Goal: Transaction & Acquisition: Purchase product/service

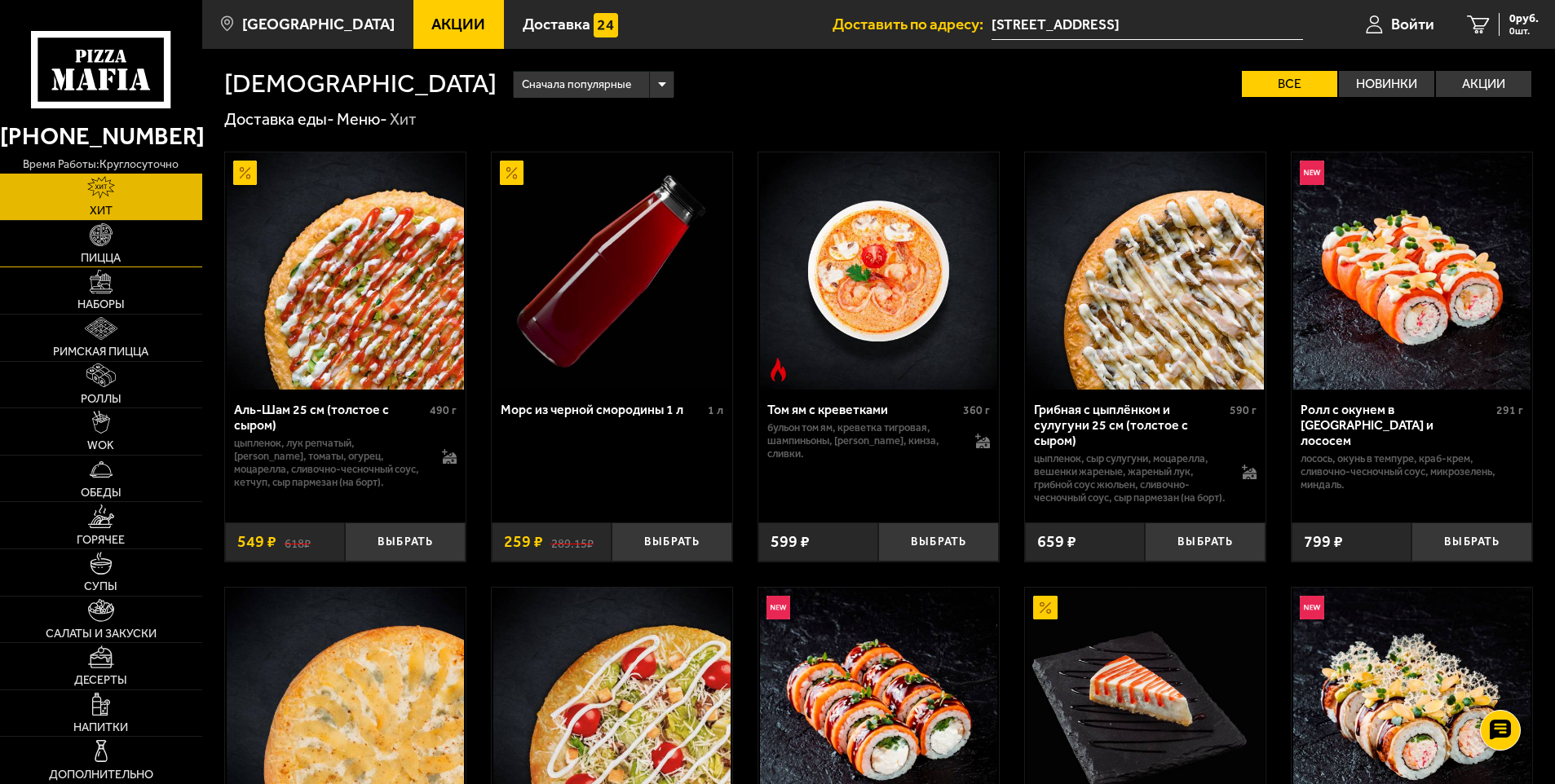
click at [107, 250] on link "Пицца" at bounding box center [101, 244] width 202 height 47
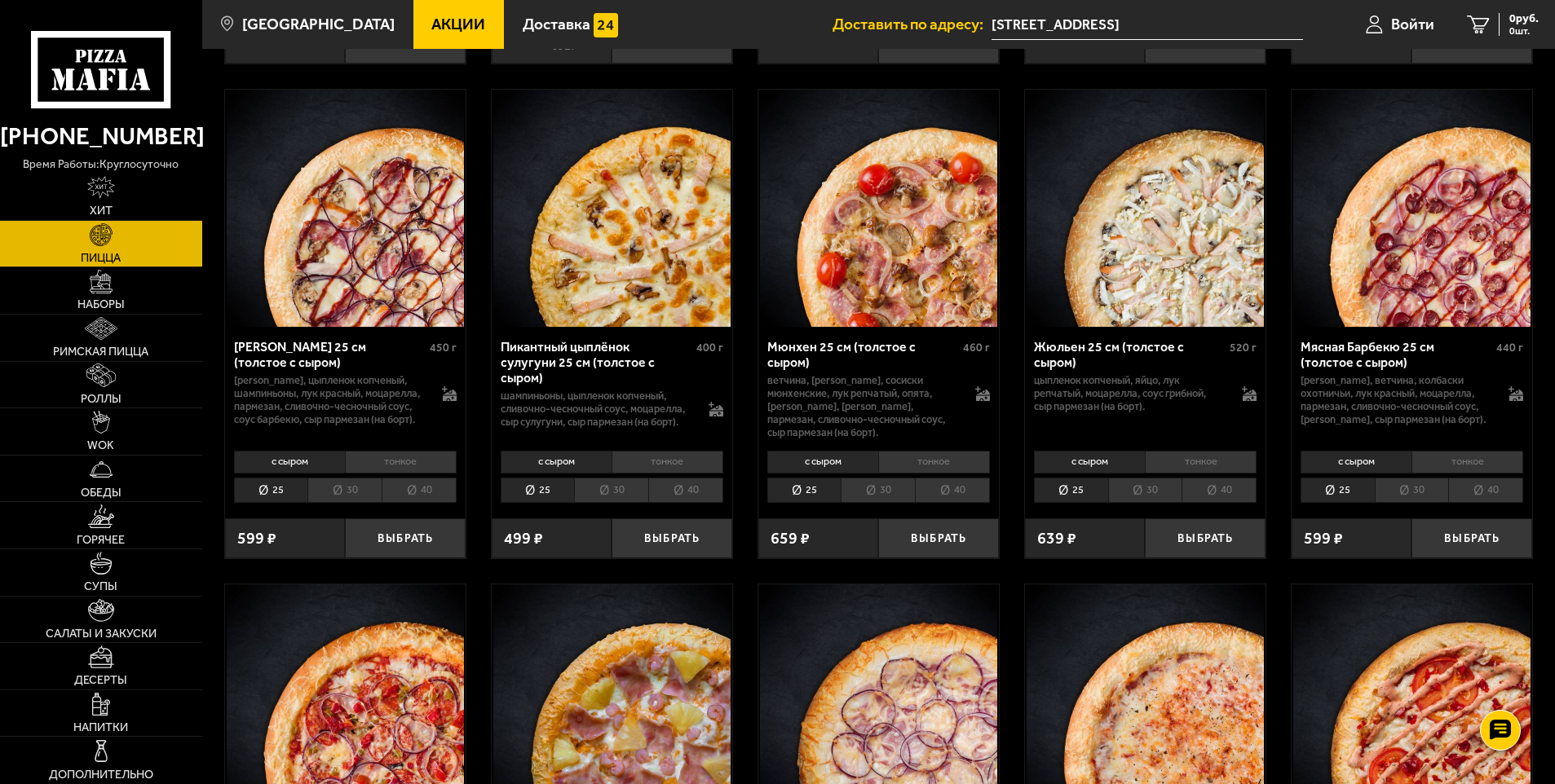
scroll to position [3016, 0]
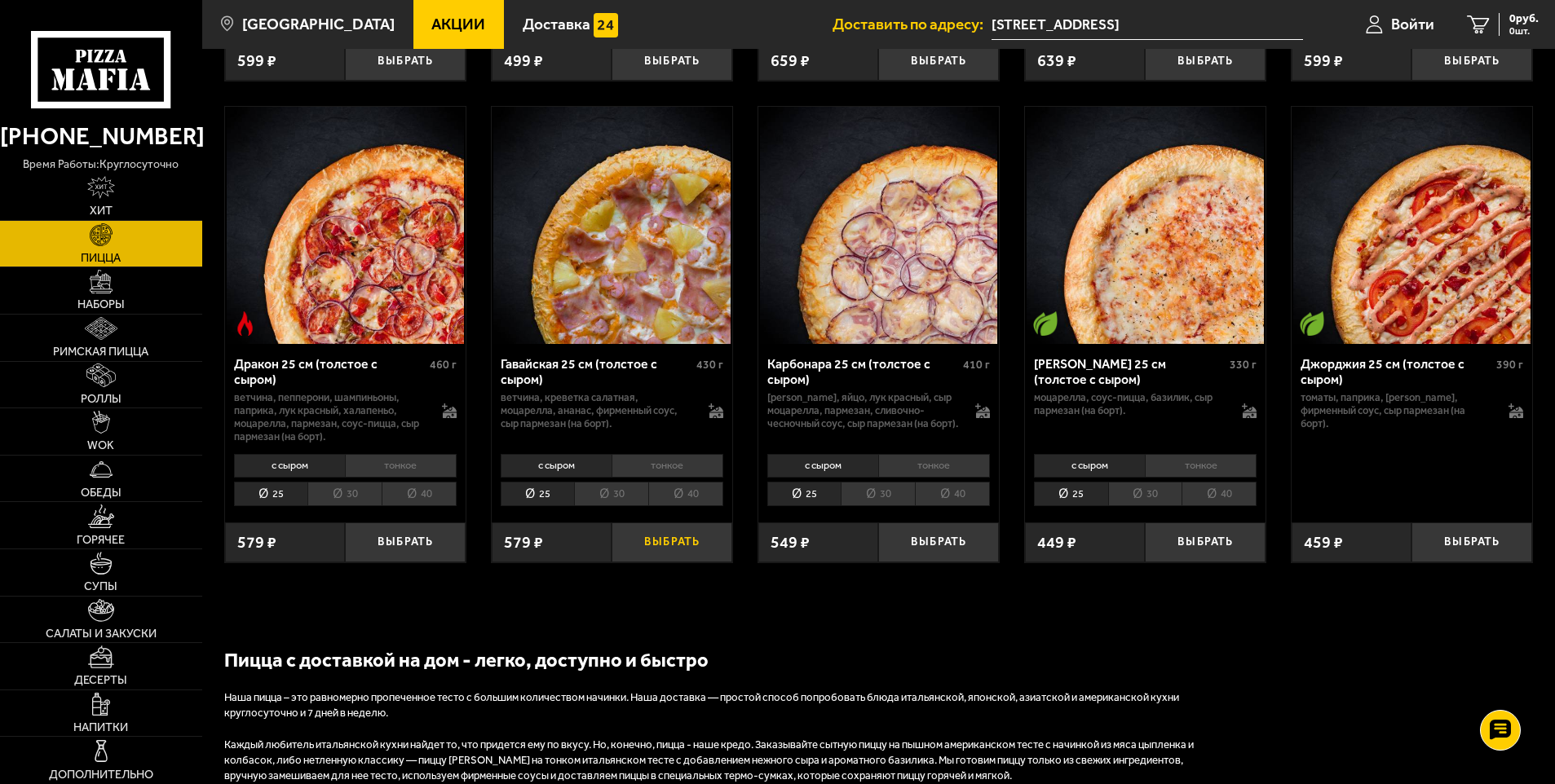
click at [668, 553] on button "Выбрать" at bounding box center [671, 542] width 121 height 40
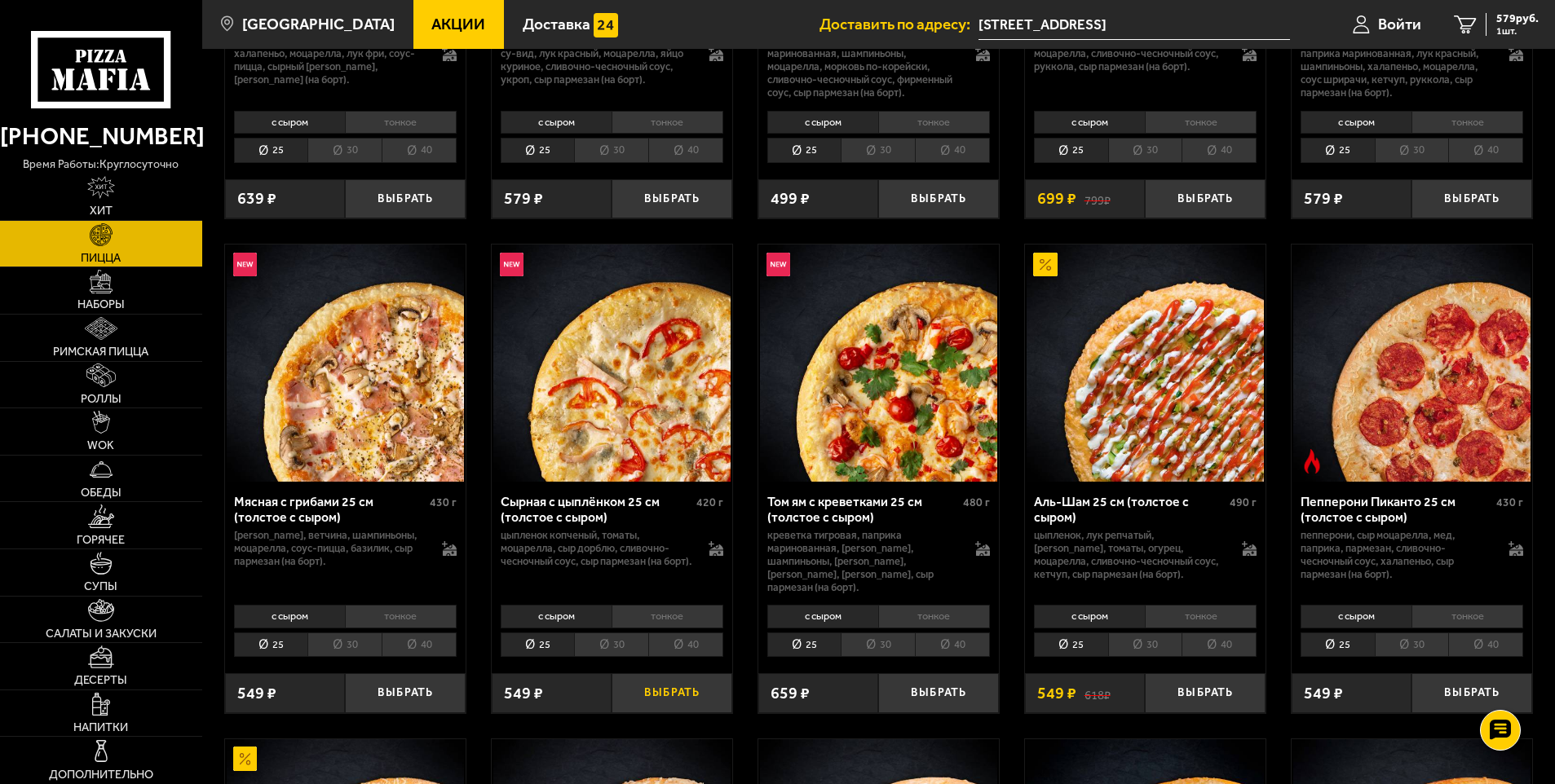
scroll to position [407, 0]
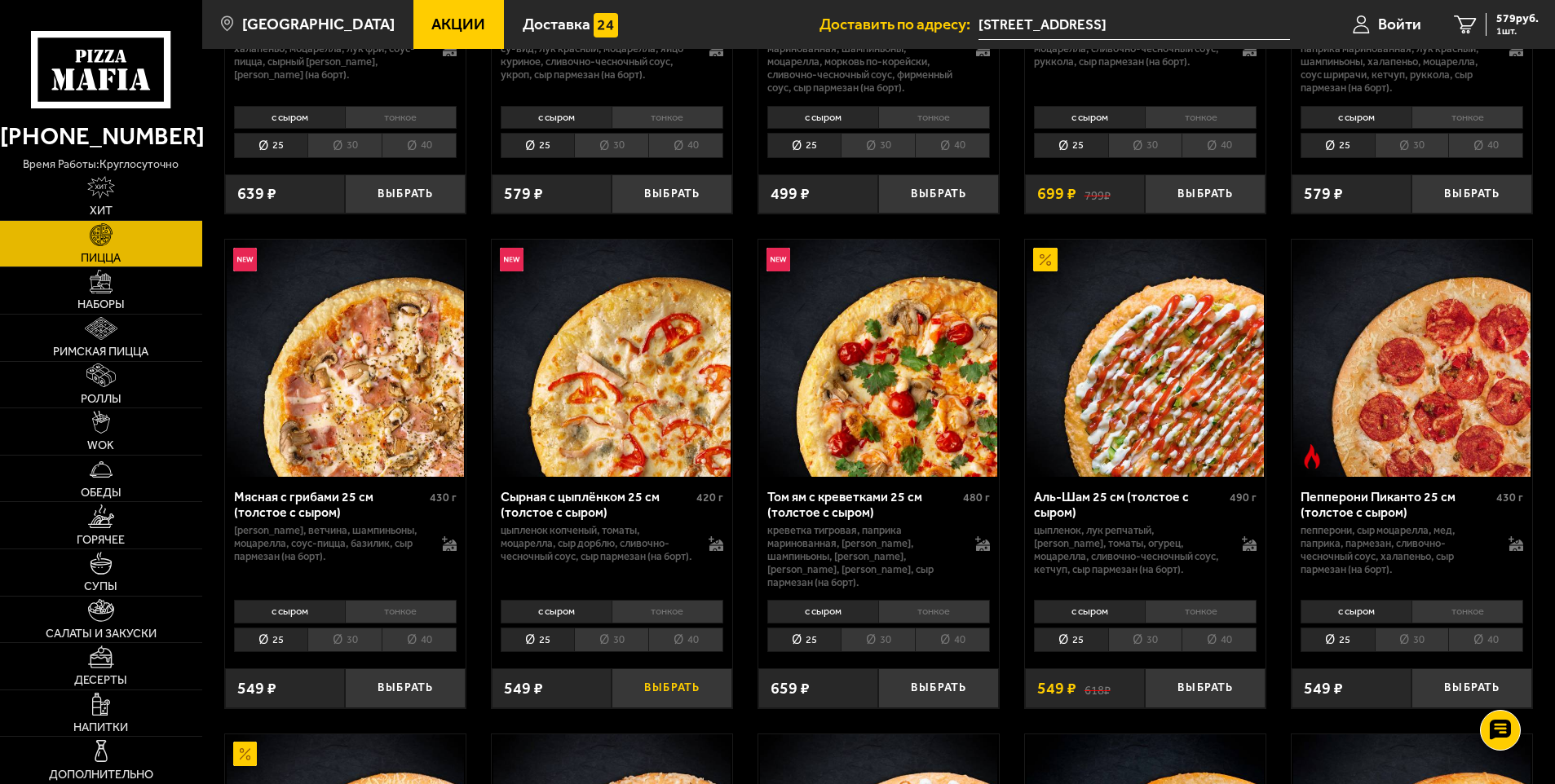
click at [669, 680] on button "Выбрать" at bounding box center [671, 688] width 121 height 40
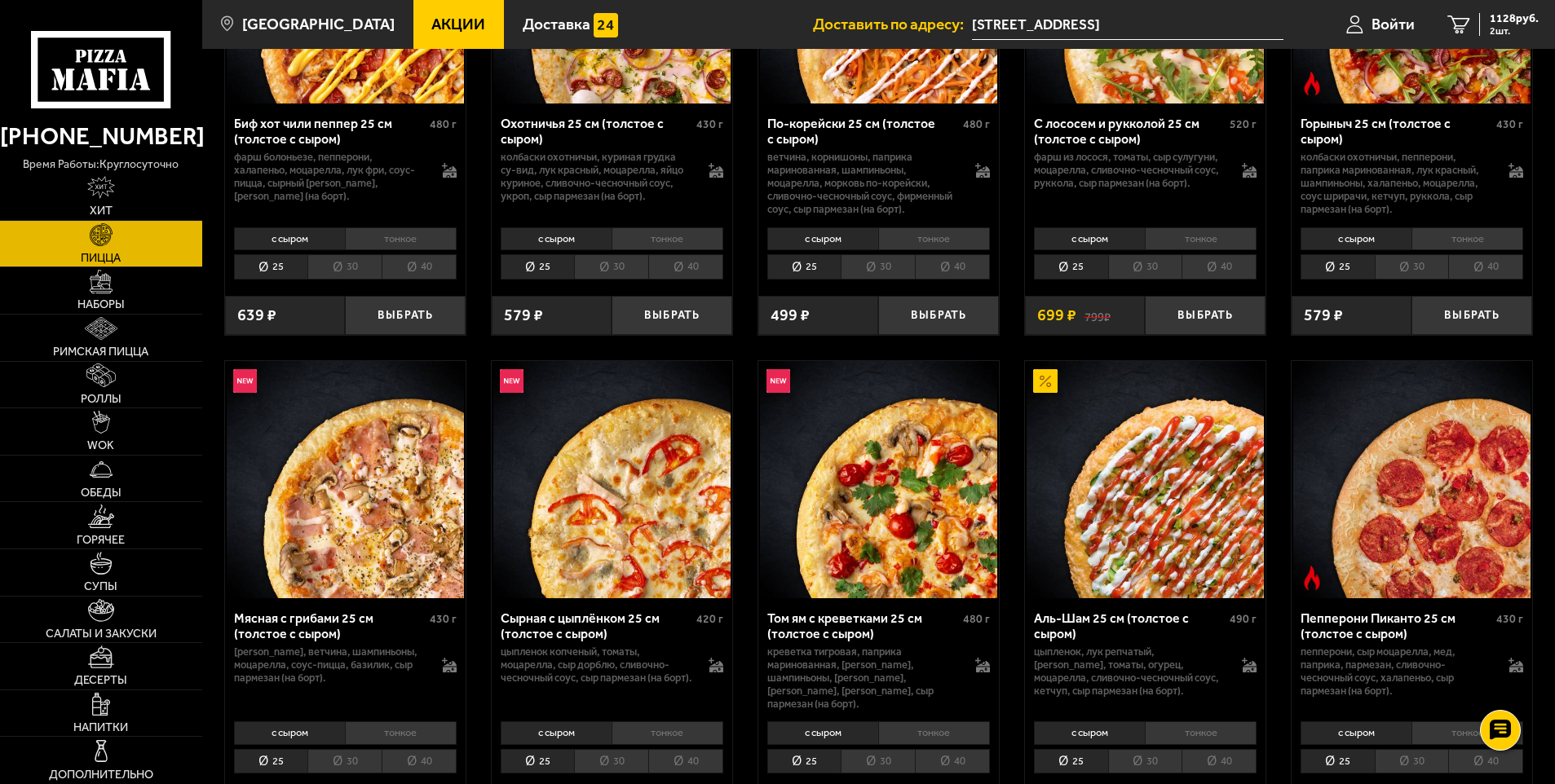
scroll to position [0, 0]
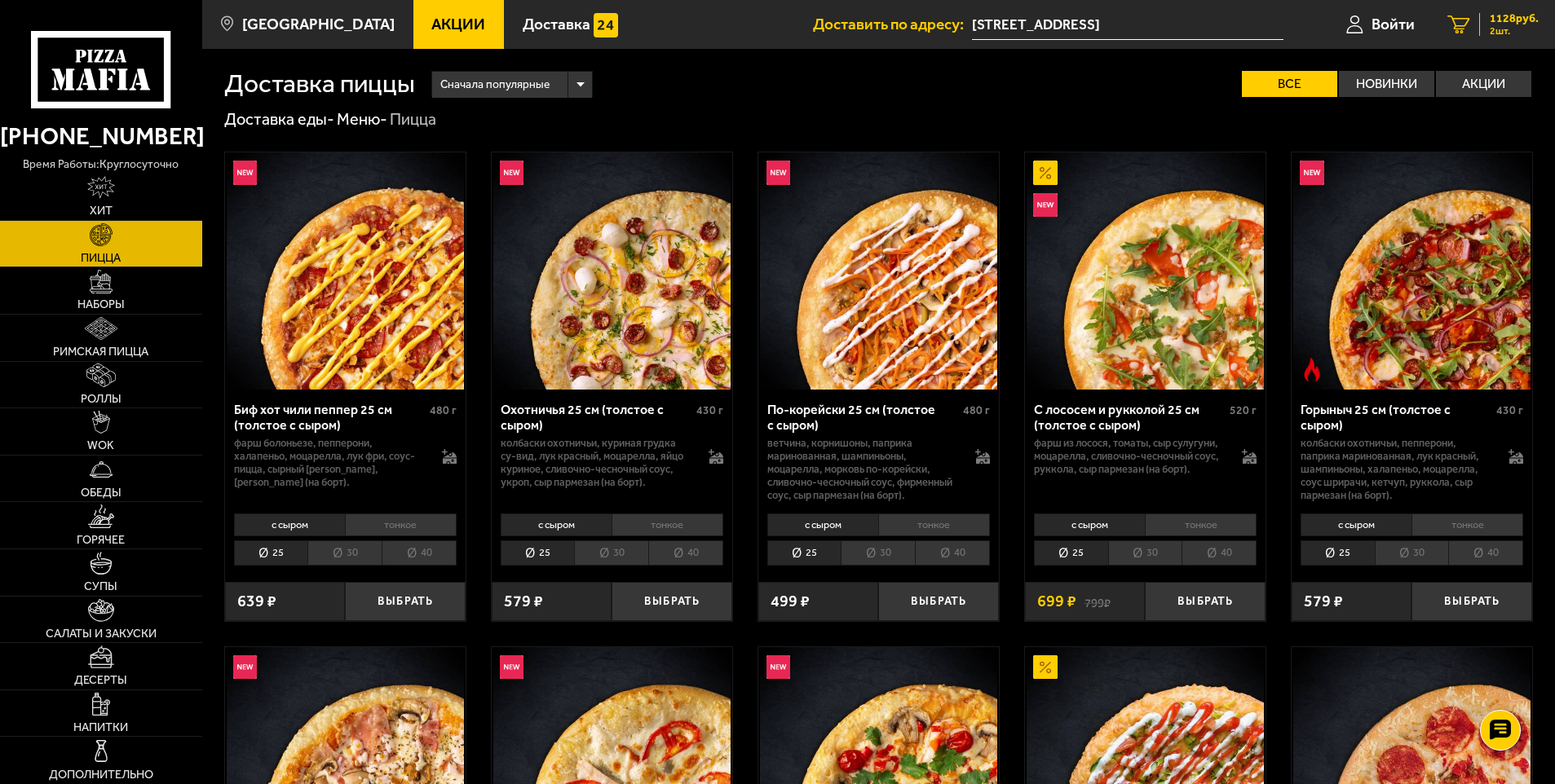
click at [1460, 29] on icon "2" at bounding box center [1458, 25] width 22 height 18
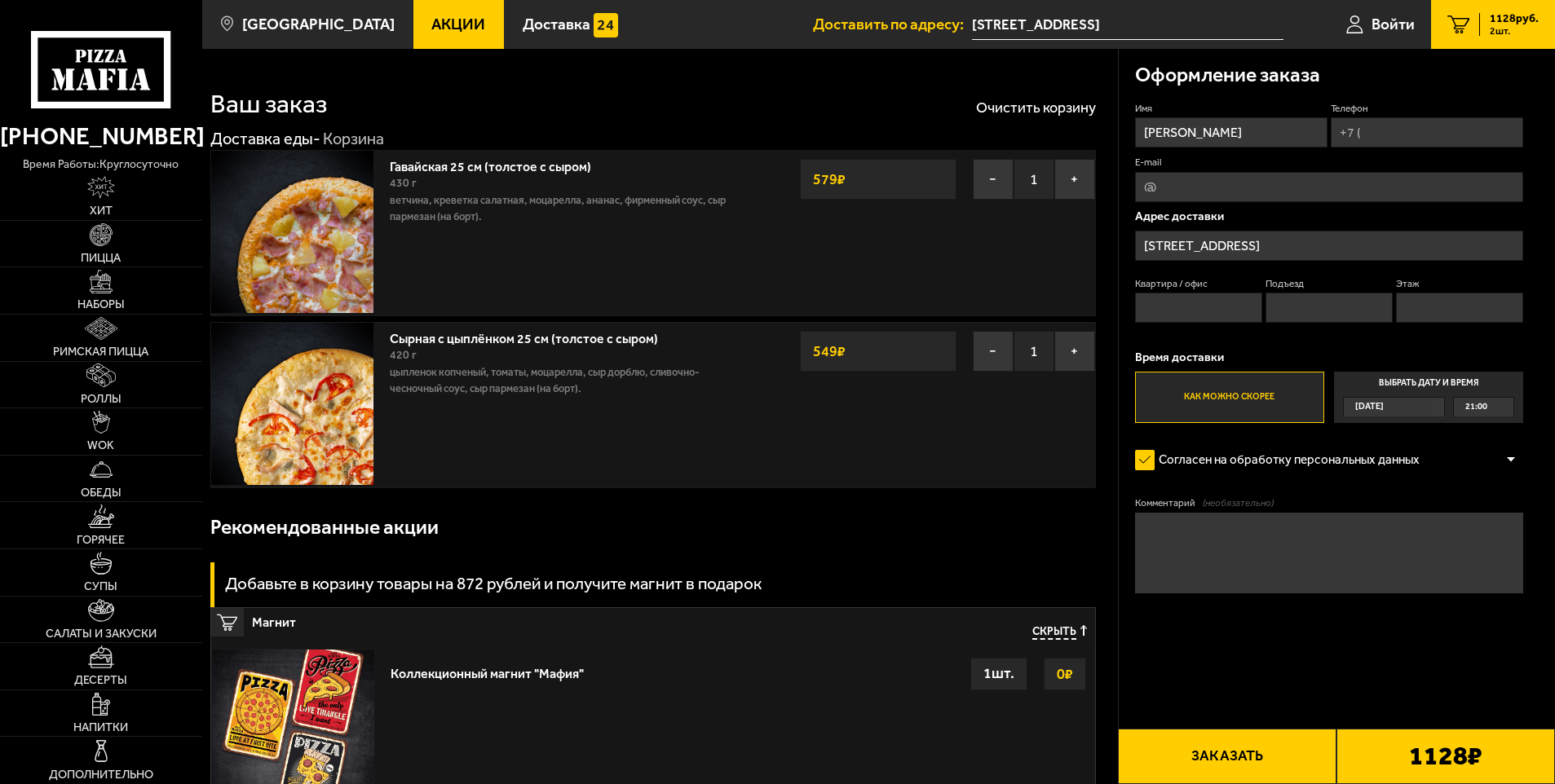
click at [1399, 128] on input "Телефон" at bounding box center [1427, 132] width 193 height 30
type input "[PHONE_NUMBER]"
click at [1214, 300] on input "Квартира / офис" at bounding box center [1199, 308] width 128 height 30
type input "638"
click at [1361, 299] on input "Подъезд" at bounding box center [1329, 308] width 128 height 30
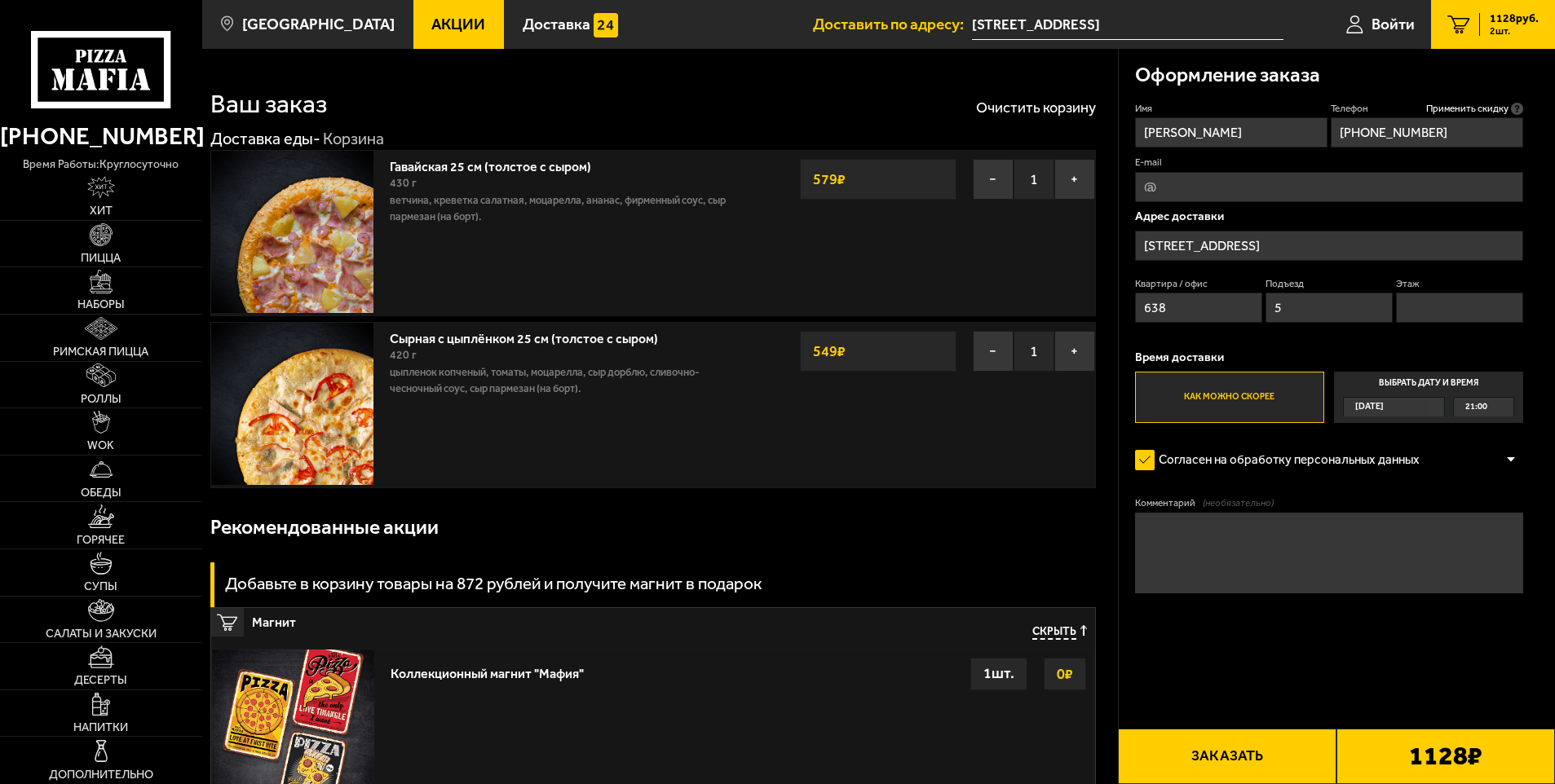
type input "5"
click at [1439, 304] on input "Этаж" at bounding box center [1459, 308] width 128 height 30
type input "2"
click at [1359, 641] on form "Имя [PERSON_NAME] Телефон Применить скидку Вы будете зарегистрированы автоматич…" at bounding box center [1330, 395] width 389 height 587
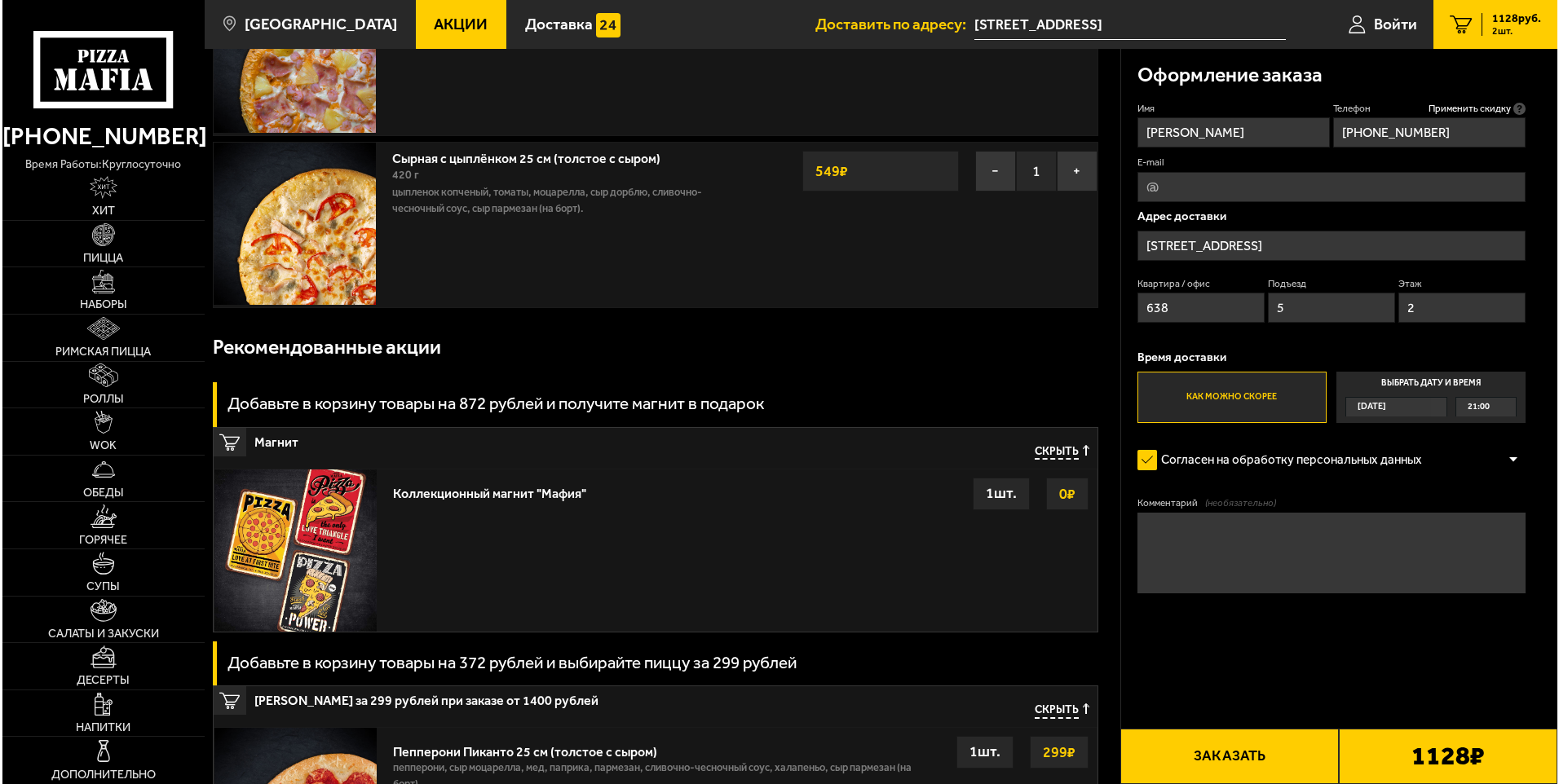
scroll to position [245, 0]
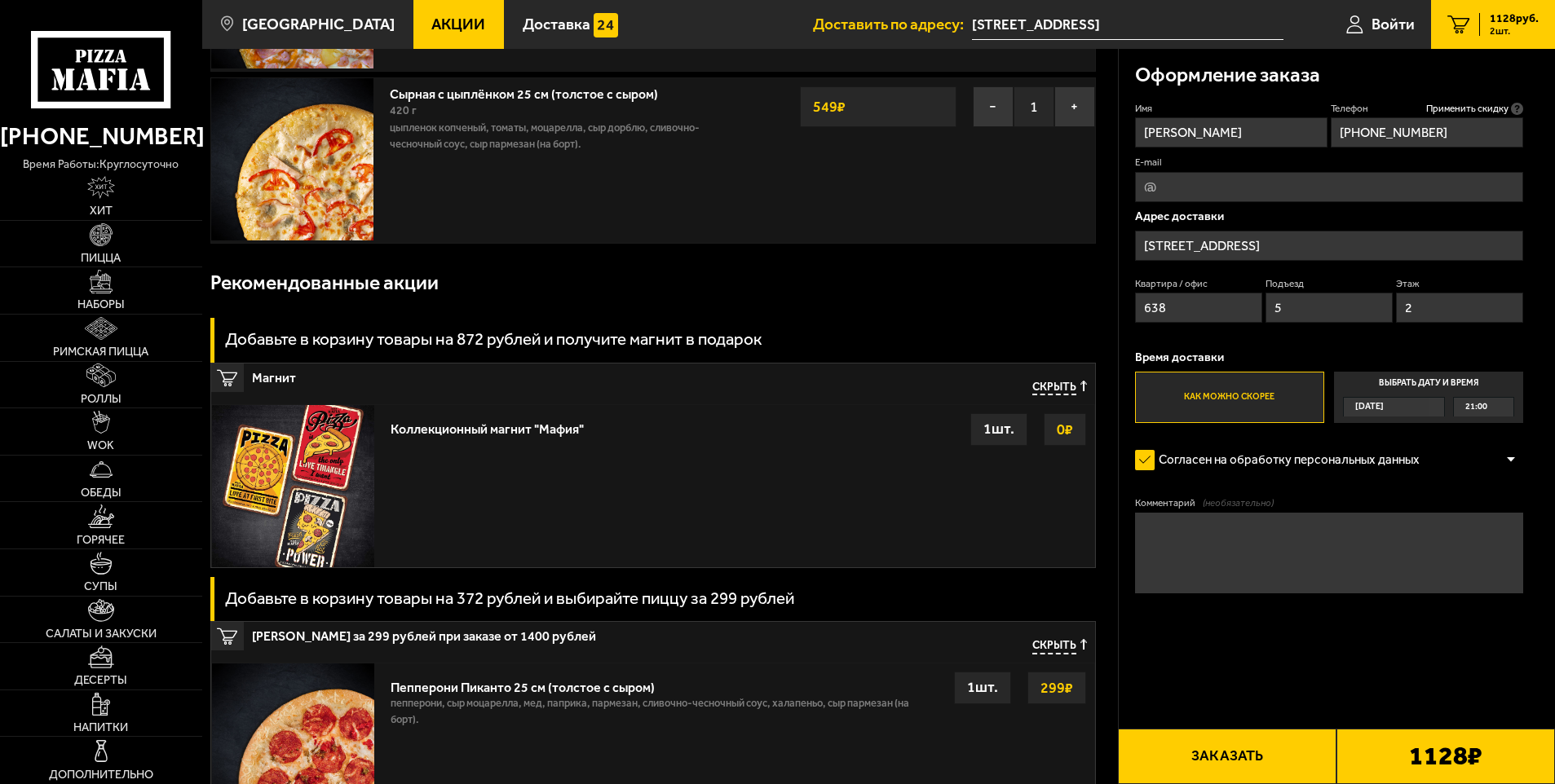
click at [1383, 759] on div "1128 ₽" at bounding box center [1446, 756] width 218 height 55
click at [1271, 758] on button "Заказать" at bounding box center [1227, 756] width 218 height 55
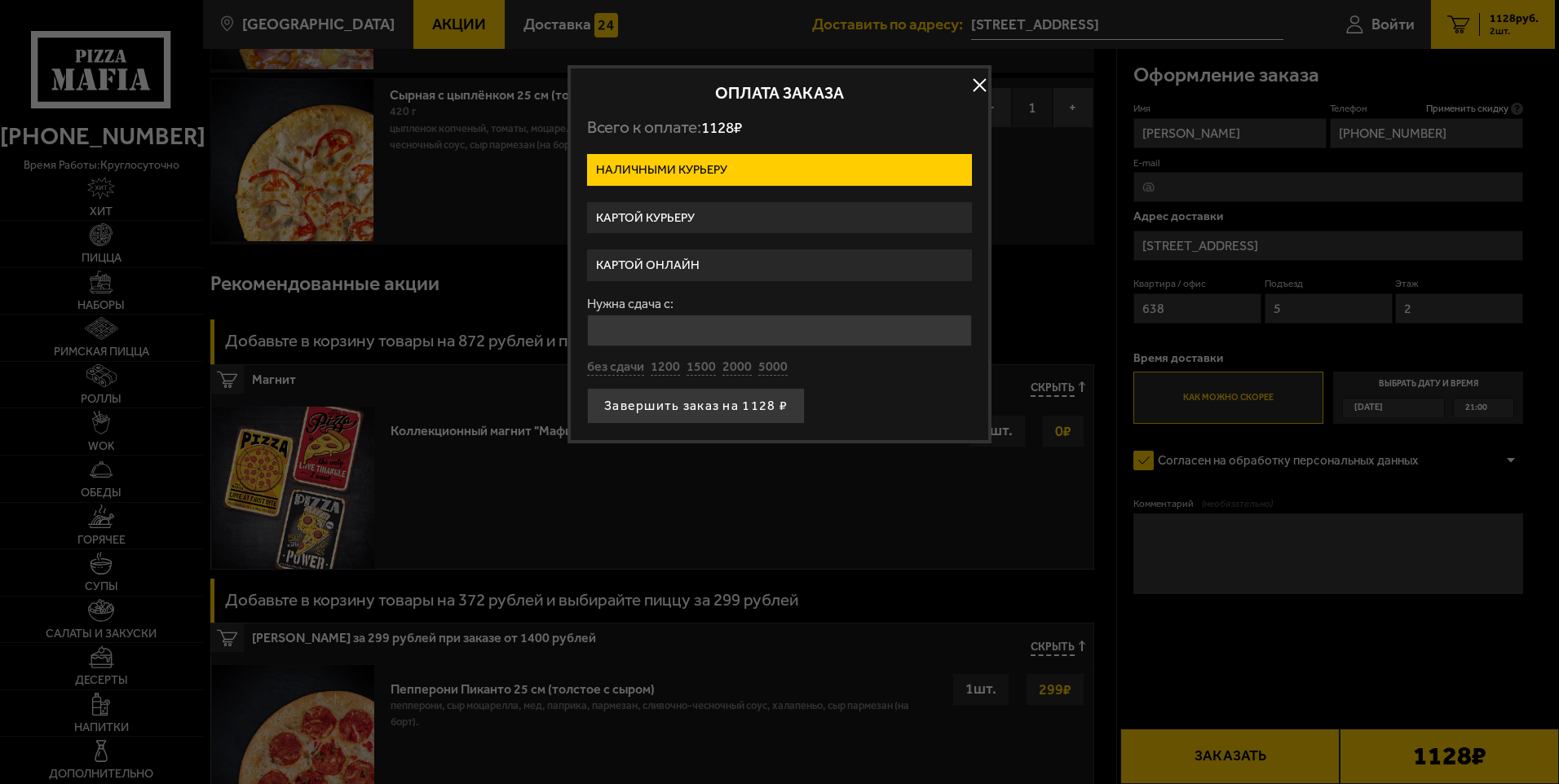
click at [691, 214] on label "Картой курьеру" at bounding box center [779, 218] width 385 height 32
click at [0, 0] on input "Картой курьеру" at bounding box center [0, 0] width 0 height 0
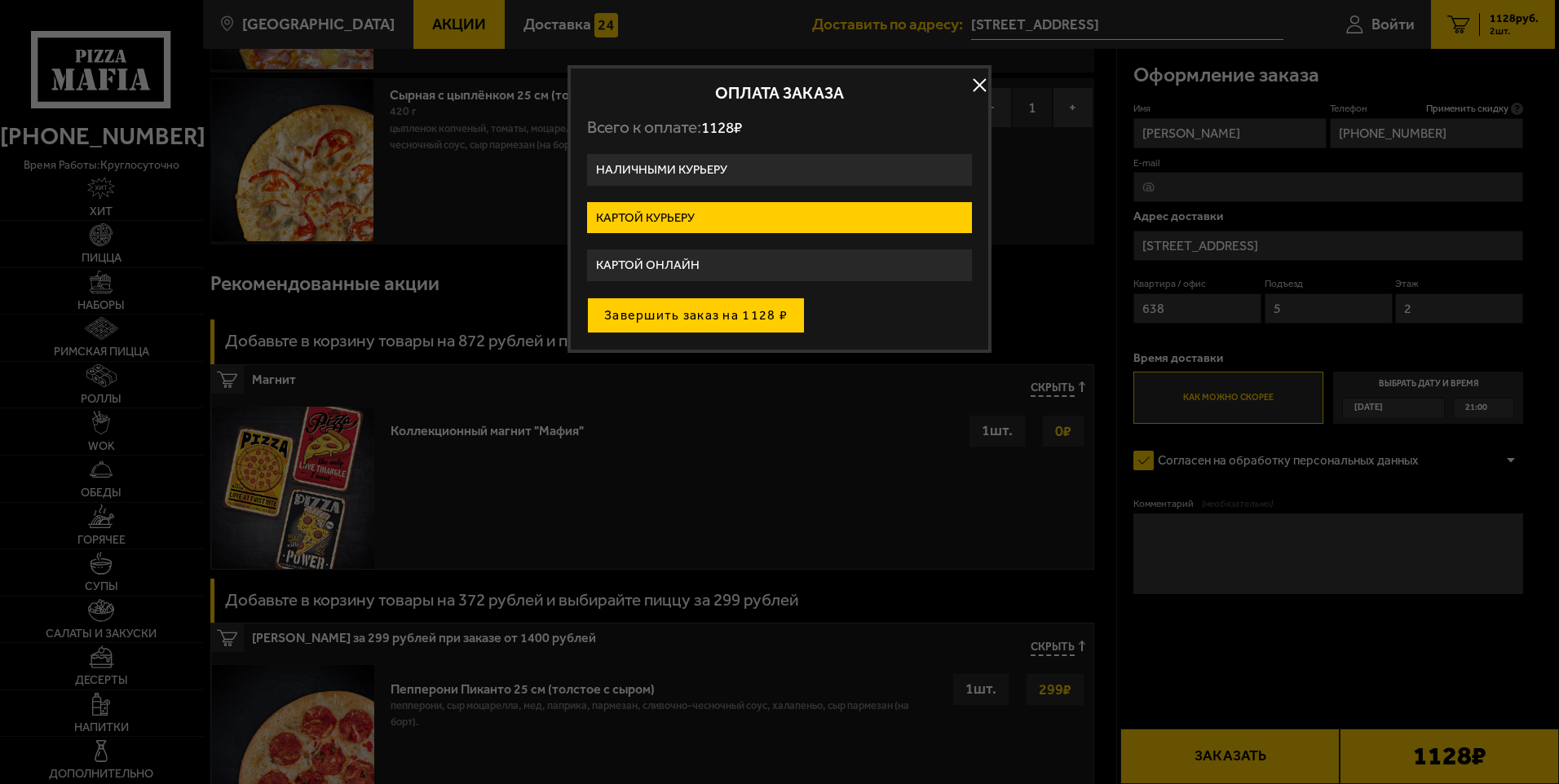
click at [732, 321] on button "Завершить заказ на 1128 ₽" at bounding box center [695, 315] width 217 height 36
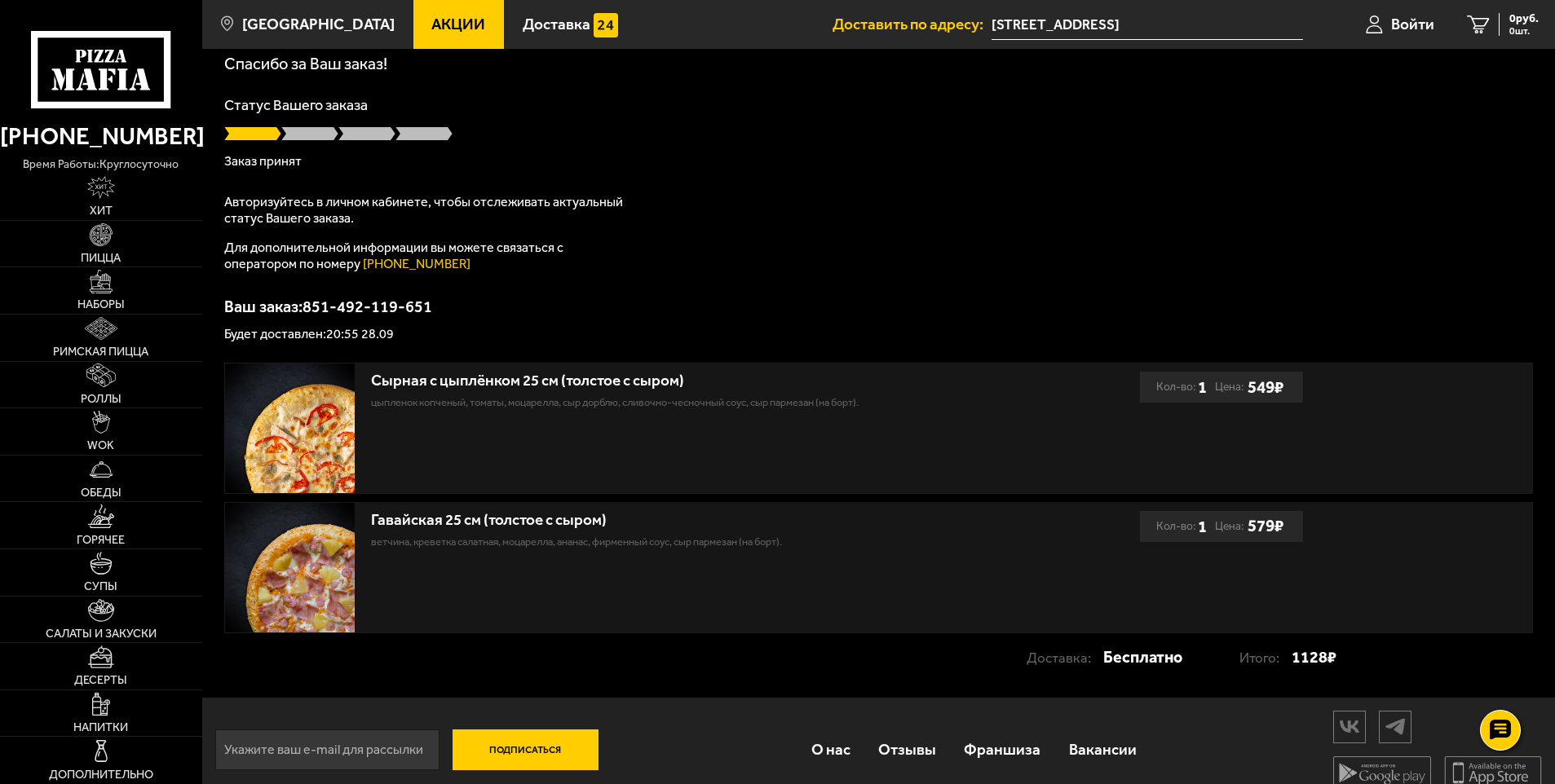
scroll to position [99, 0]
